Goal: Task Accomplishment & Management: Use online tool/utility

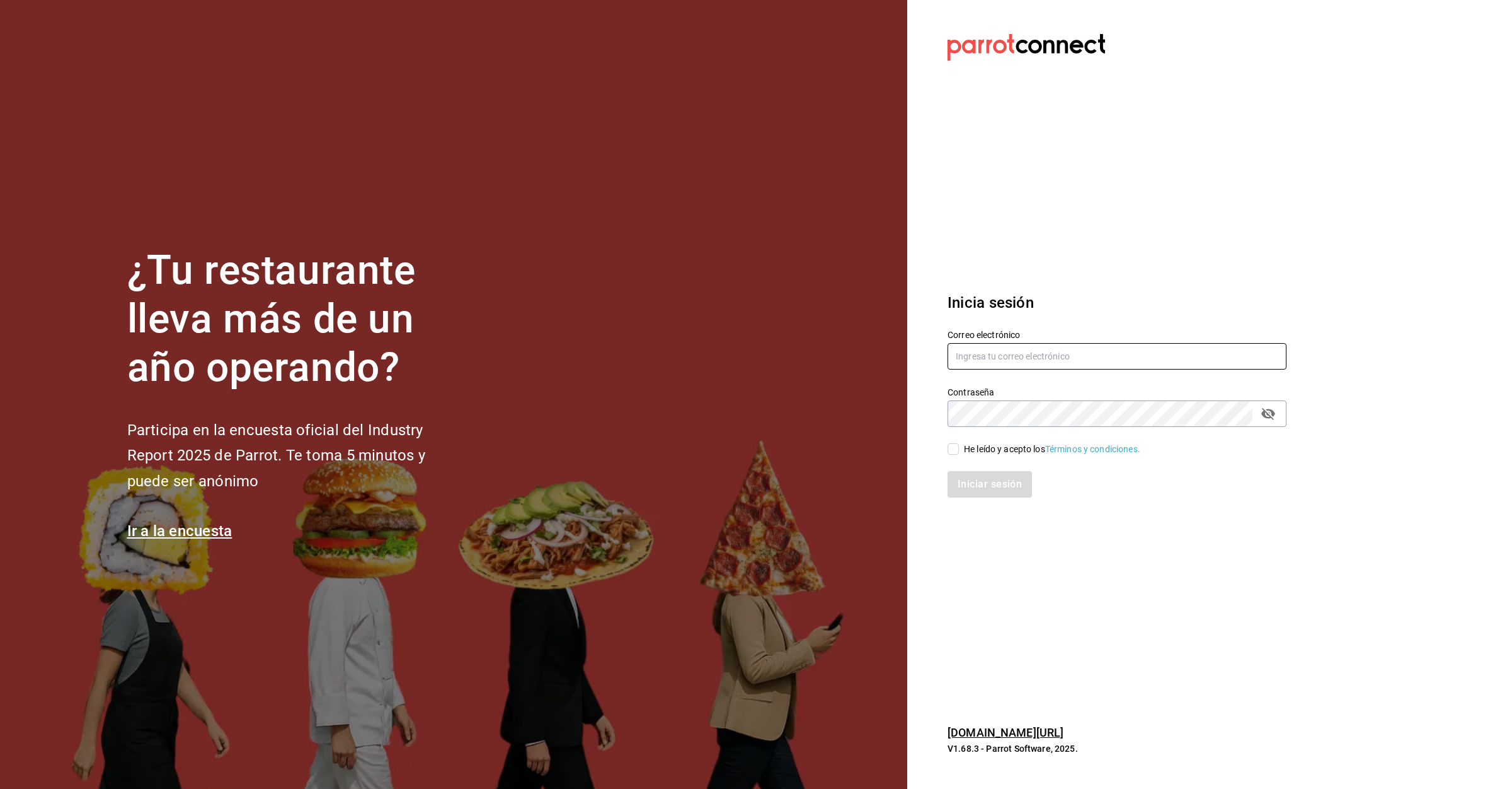
click at [986, 368] on input "text" at bounding box center [1116, 356] width 339 height 26
type input "L"
type input "lomasverdesterraza2019@gmail.com"
click at [954, 454] on input "He leído y acepto los Términos y condiciones." at bounding box center [953, 448] width 11 height 11
checkbox input "true"
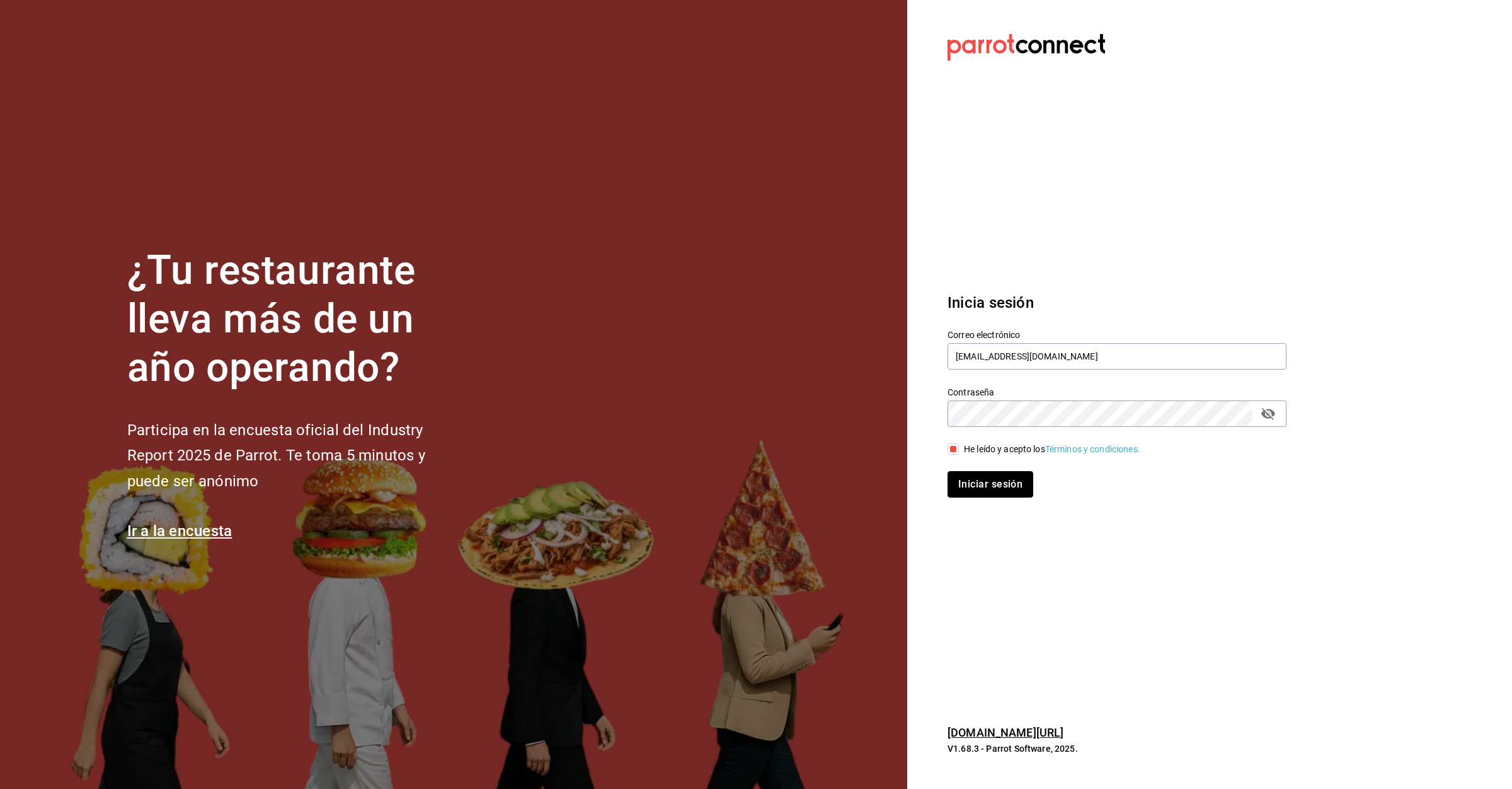
click at [966, 479] on button "Iniciar sesión" at bounding box center [990, 484] width 85 height 26
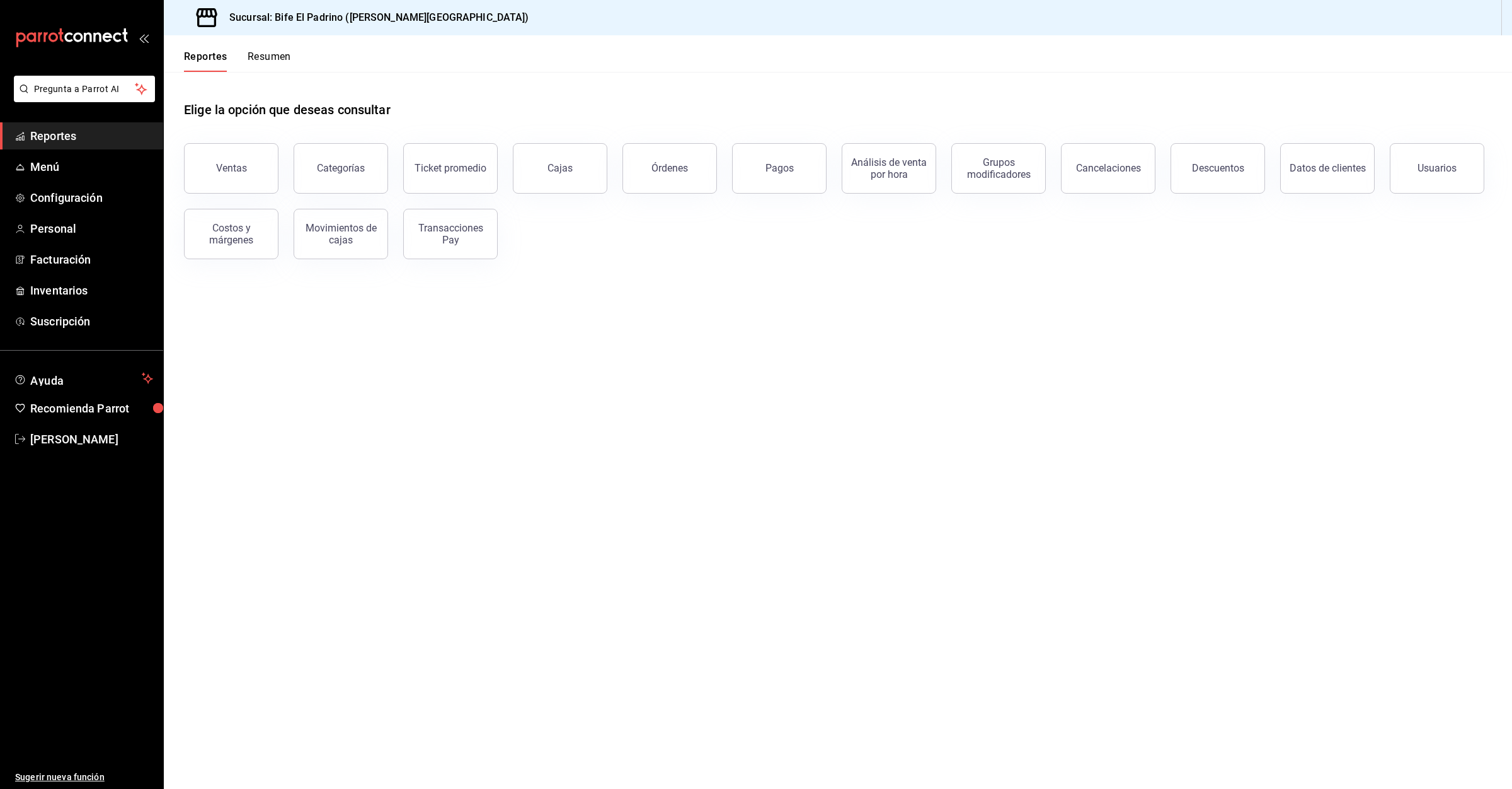
click at [229, 162] on button "Ventas" at bounding box center [232, 168] width 95 height 51
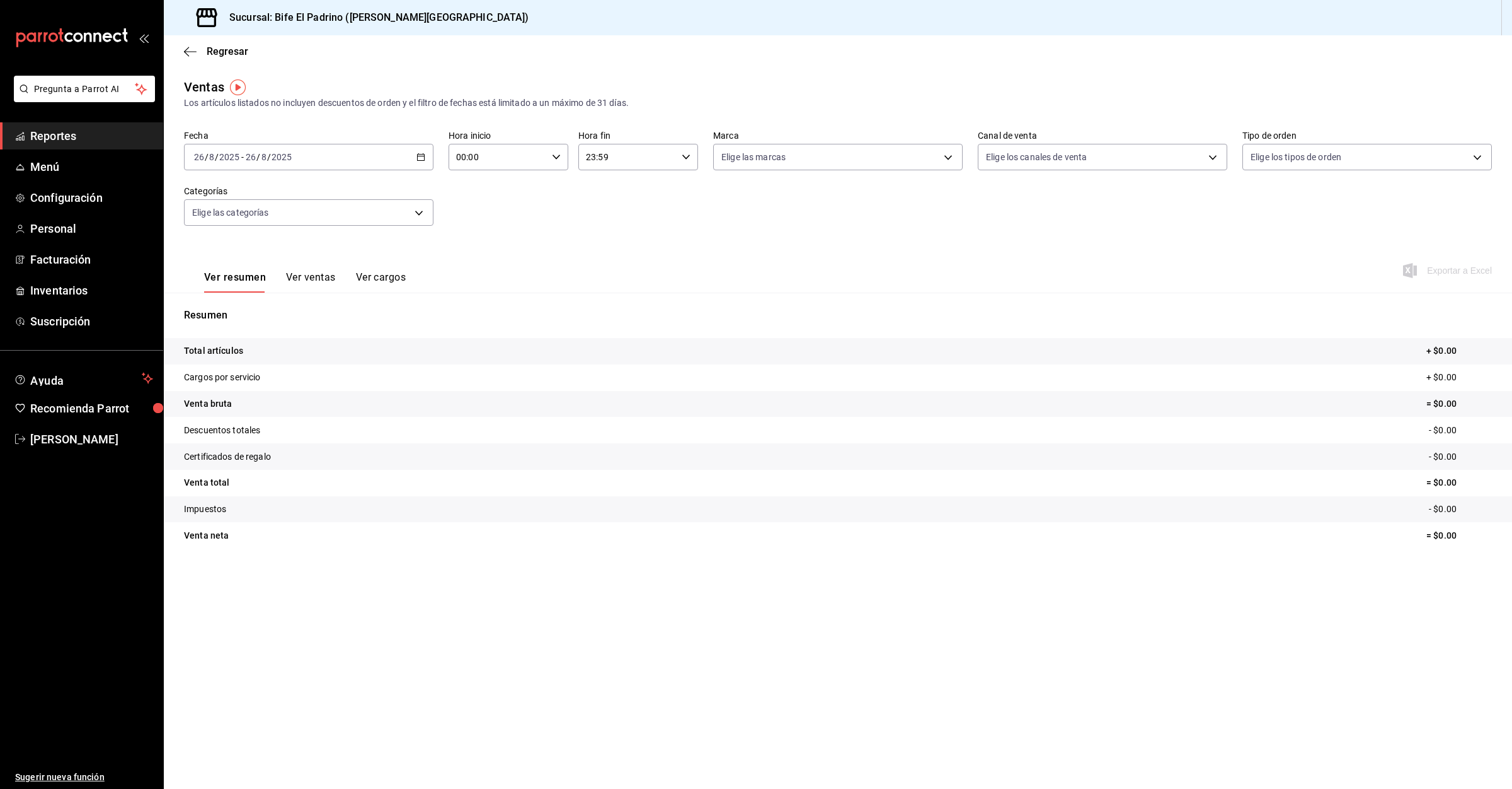
click at [417, 160] on icon "button" at bounding box center [421, 156] width 8 height 8
click at [1455, 271] on span "Exportar a Excel" at bounding box center [1449, 271] width 86 height 15
click at [72, 437] on span "[PERSON_NAME]" at bounding box center [91, 439] width 123 height 17
